Goal: Information Seeking & Learning: Learn about a topic

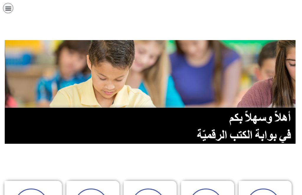
click at [8, 10] on icon "כפתור פתיחת תפריט" at bounding box center [8, 8] width 6 height 6
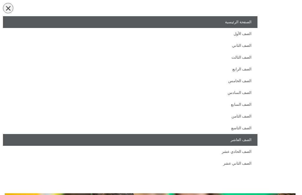
click at [226, 145] on link "الصف العاشر" at bounding box center [130, 140] width 254 height 12
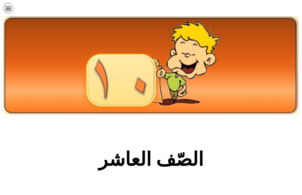
click at [7, 7] on icon "כפתור פתיחת תפריט" at bounding box center [8, 8] width 6 height 6
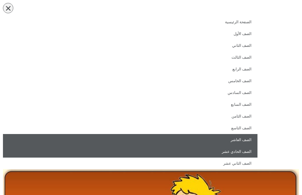
click at [229, 148] on link "الصف الحادي عشر" at bounding box center [130, 152] width 254 height 12
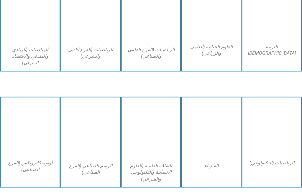
scroll to position [508, 0]
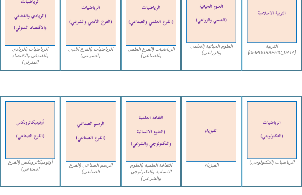
click at [216, 104] on img at bounding box center [211, 131] width 50 height 61
